Goal: Check status

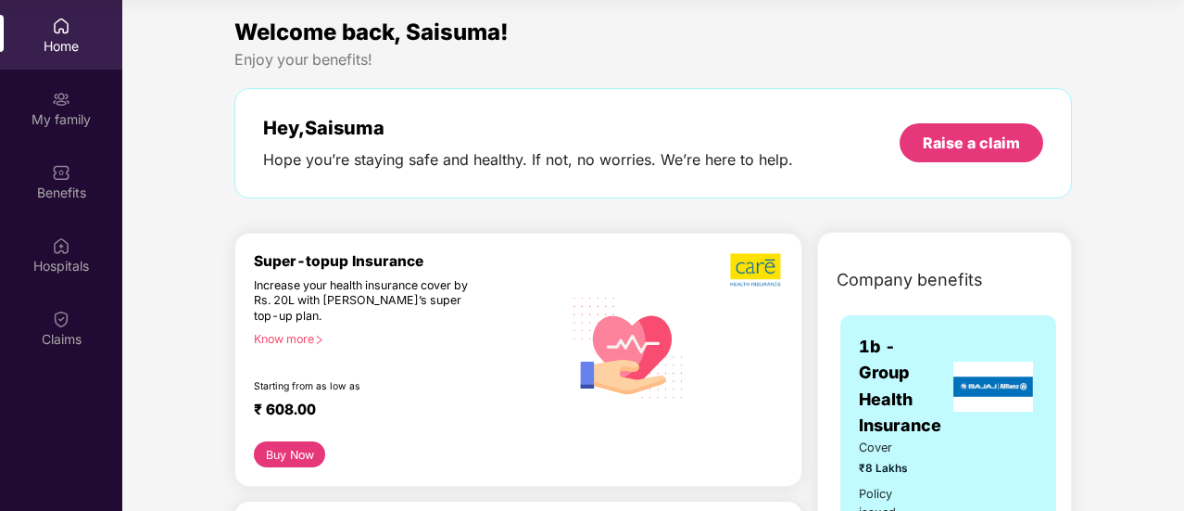
scroll to position [4, 0]
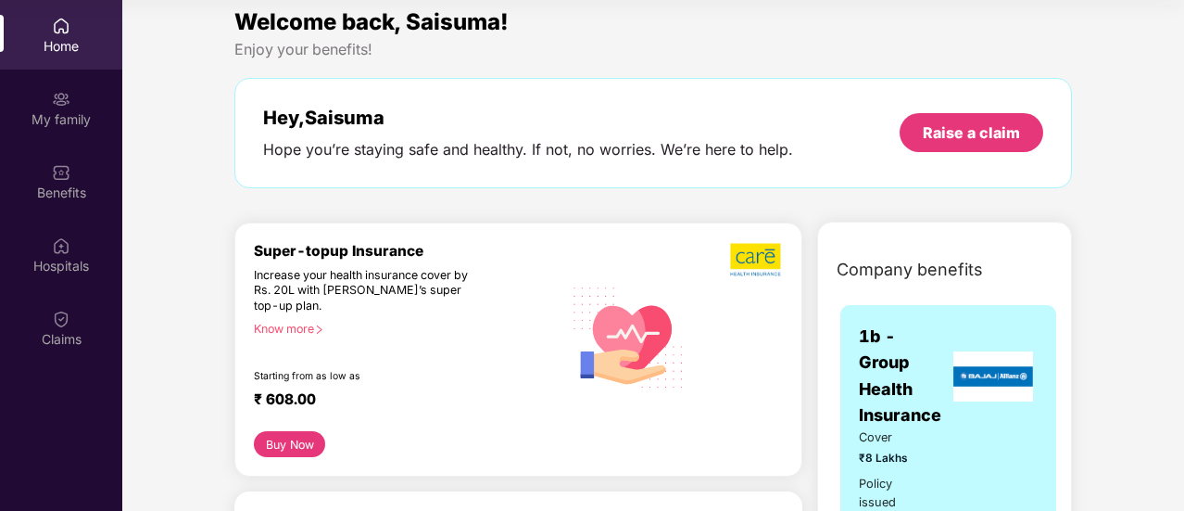
scroll to position [0, 0]
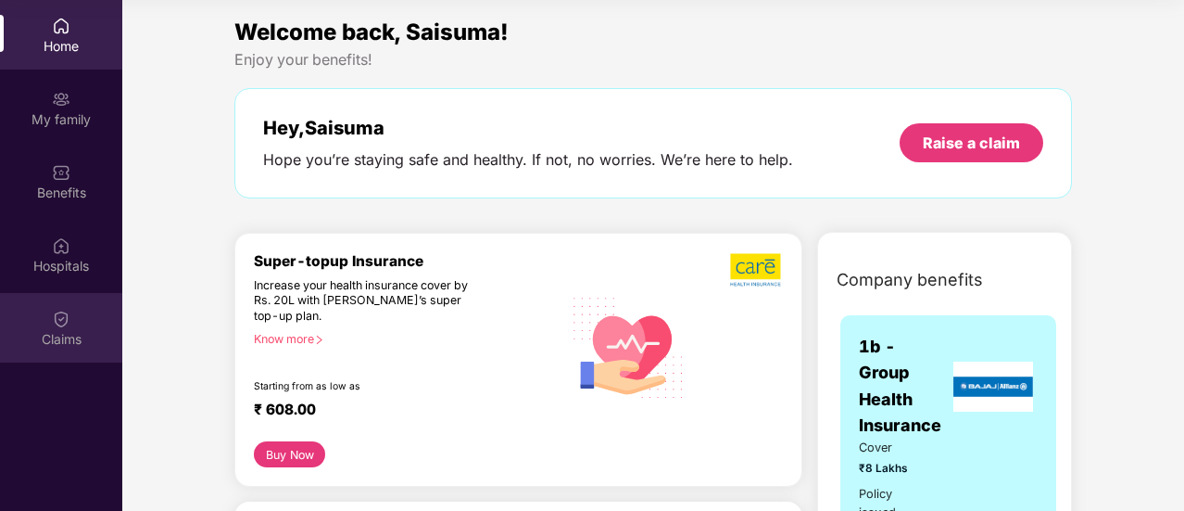
click at [51, 334] on div "Claims" at bounding box center [61, 339] width 122 height 19
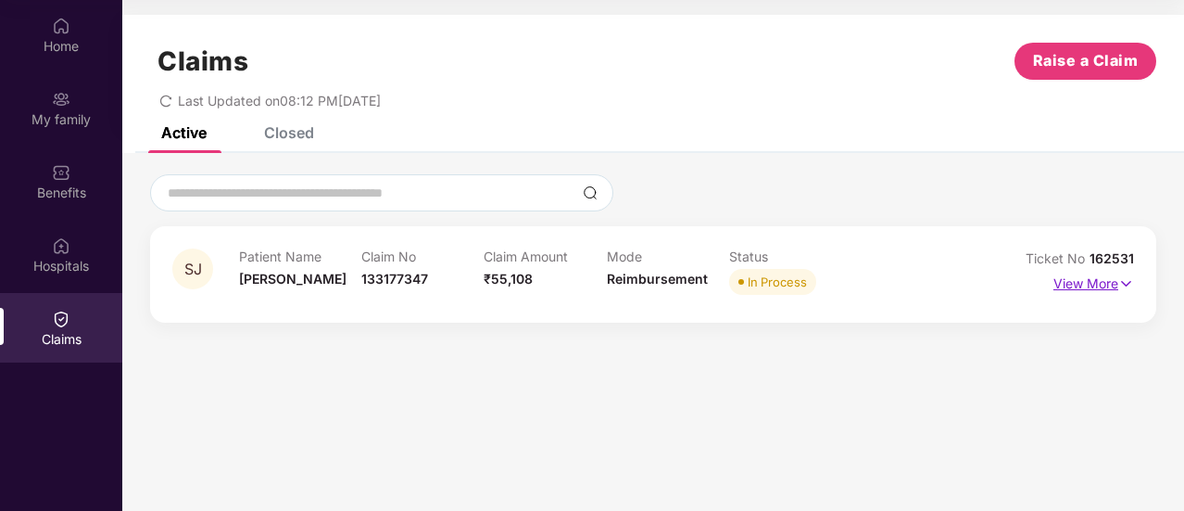
click at [1116, 280] on p "View More" at bounding box center [1093, 281] width 81 height 25
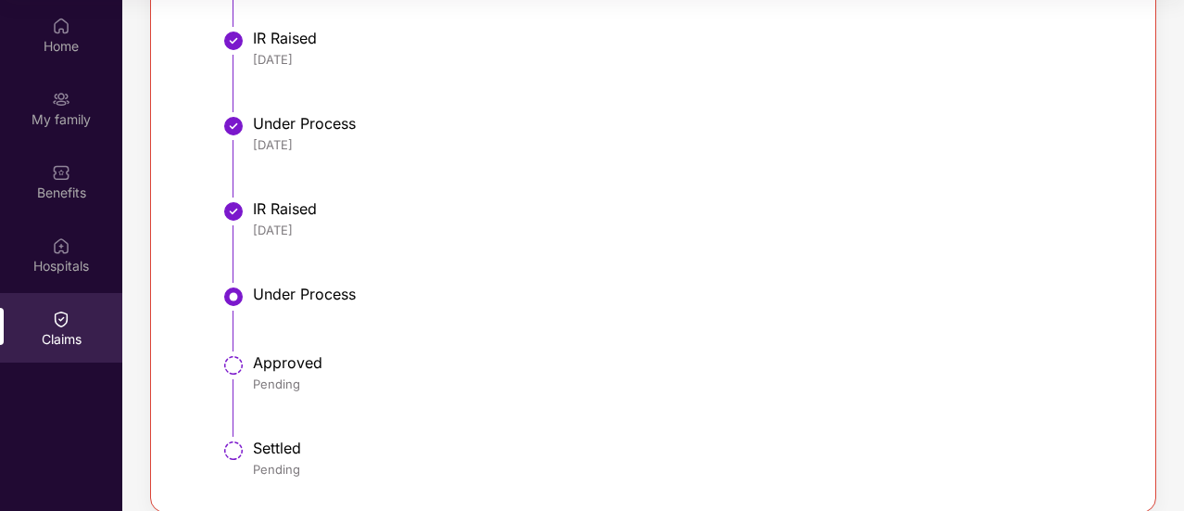
scroll to position [869, 0]
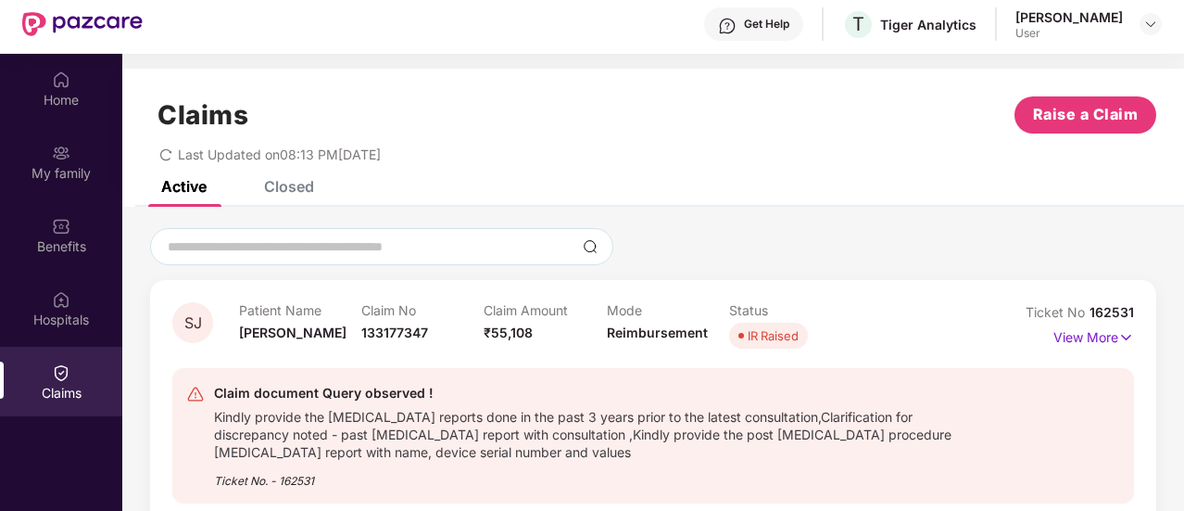
scroll to position [104, 0]
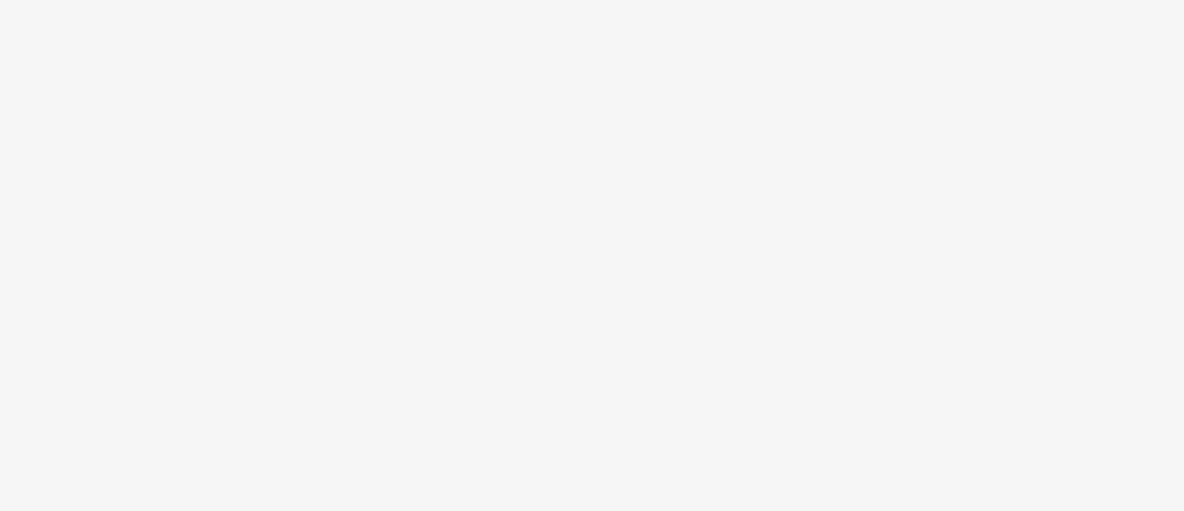
scroll to position [104, 0]
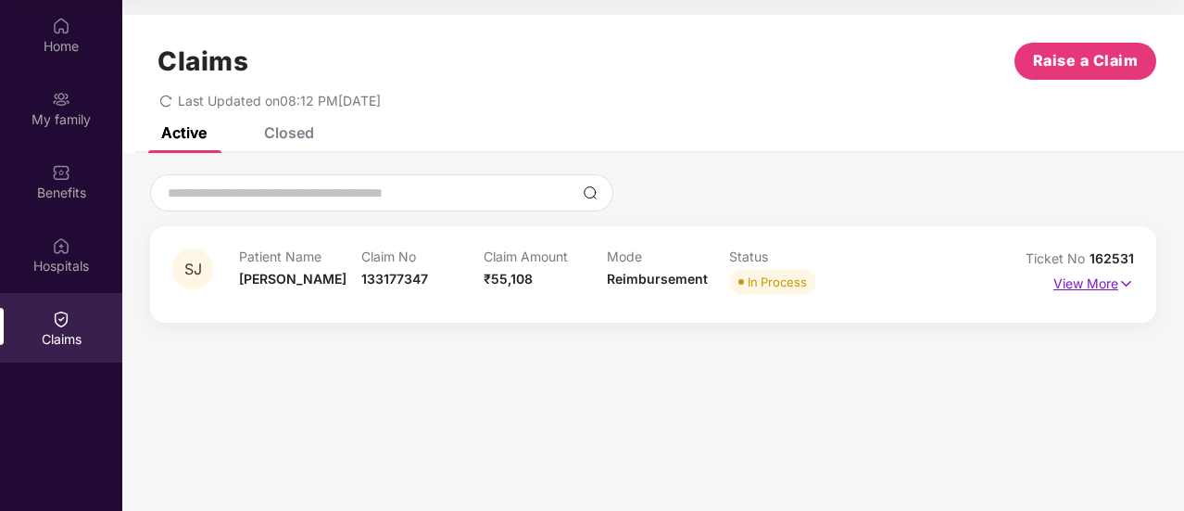
click at [1116, 284] on p "View More" at bounding box center [1093, 281] width 81 height 25
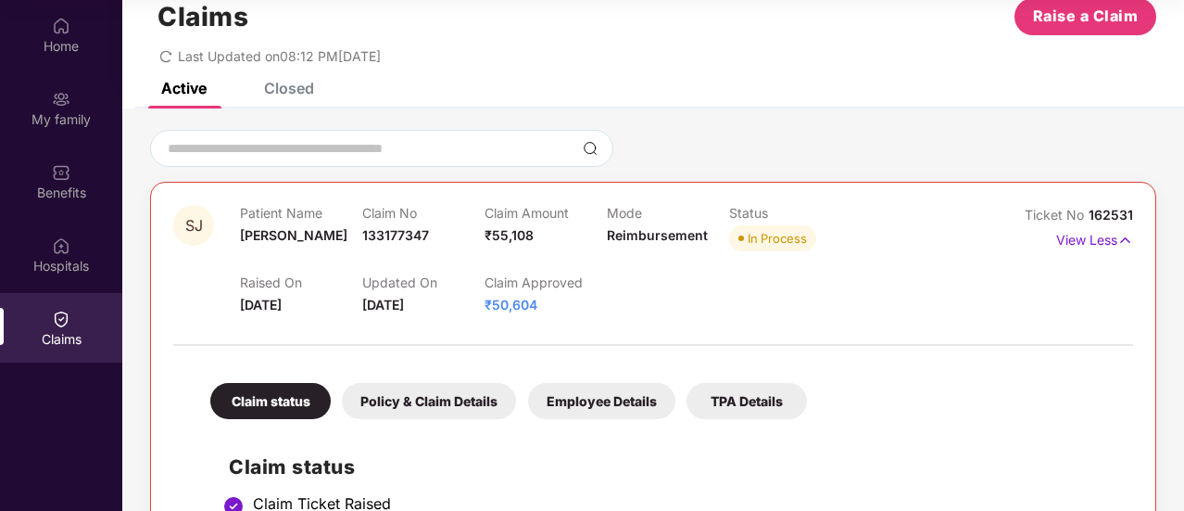
scroll to position [0, 0]
